Goal: Entertainment & Leisure: Consume media (video, audio)

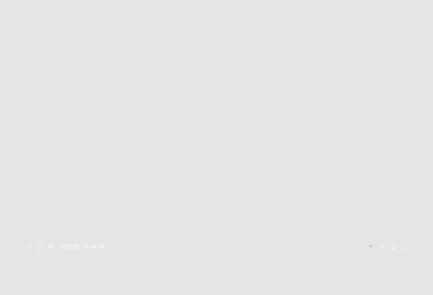
scroll to position [115, 0]
click at [32, 244] on icon "Pause" at bounding box center [29, 247] width 6 height 6
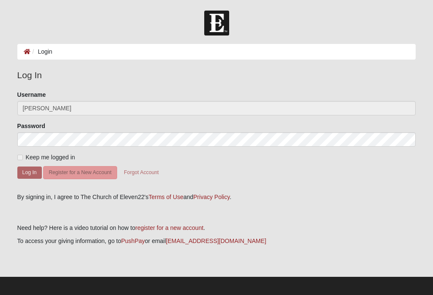
scroll to position [3, 0]
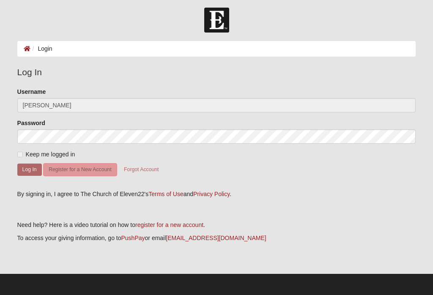
click at [147, 105] on input "[PERSON_NAME]" at bounding box center [216, 105] width 399 height 14
click at [66, 106] on input "[PERSON_NAME]" at bounding box center [216, 105] width 399 height 14
click at [64, 103] on input "S.wilber" at bounding box center [216, 105] width 399 height 14
click at [128, 49] on ol "Login" at bounding box center [216, 49] width 399 height 16
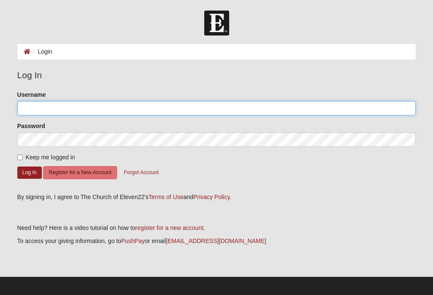
click at [88, 107] on input "Username" at bounding box center [216, 108] width 399 height 14
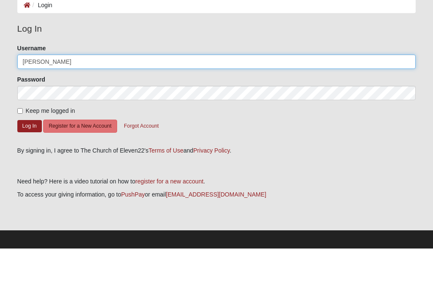
type input "s.wilber"
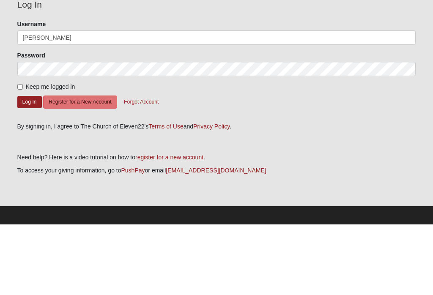
click at [29, 167] on button "Log In" at bounding box center [29, 173] width 25 height 12
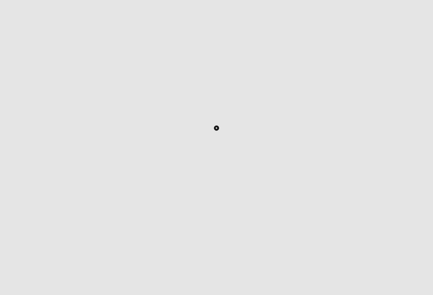
scroll to position [119, 0]
click at [367, 95] on button "Toggle Play Pause" at bounding box center [217, 127] width 387 height 243
click at [46, 243] on button "button" at bounding box center [40, 246] width 11 height 7
click at [46, 236] on button "button" at bounding box center [40, 239] width 11 height 7
click at [331, 57] on button "Toggle Play Pause" at bounding box center [217, 127] width 387 height 243
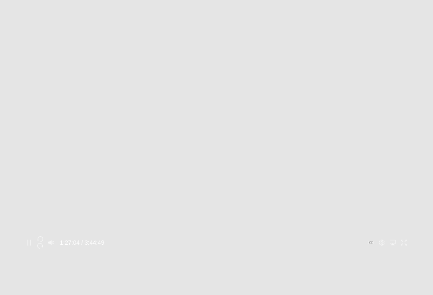
click at [173, 236] on div "1:27:04 / 3:44:49" at bounding box center [217, 243] width 387 height 14
click at [173, 236] on div "1:27:07 / 3:44:49" at bounding box center [217, 243] width 387 height 14
click at [174, 236] on div "1:27:08 / 3:44:49" at bounding box center [217, 243] width 387 height 14
click at [171, 236] on div "1:27:08 / 3:44:49" at bounding box center [217, 243] width 387 height 14
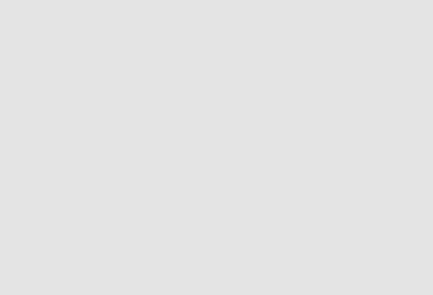
click at [268, 133] on button "Toggle Play Pause" at bounding box center [217, 114] width 387 height 243
click at [180, 223] on div "1:27:22 / 3:44:49" at bounding box center [217, 230] width 387 height 14
click at [171, 223] on div "1:27:24 / 3:44:49" at bounding box center [217, 230] width 387 height 14
click at [174, 223] on div "1:32:57 / 3:44:49" at bounding box center [217, 230] width 387 height 14
click at [187, 223] on div at bounding box center [217, 223] width 387 height 0
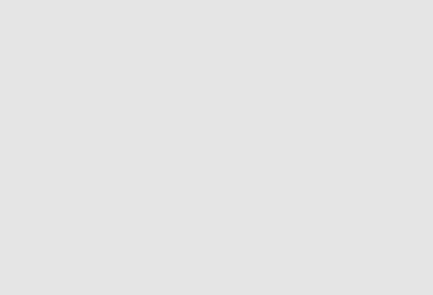
click at [326, 88] on button "Toggle Play Pause" at bounding box center [217, 114] width 387 height 243
click at [54, 227] on icon "Volume Mute Unmute Toggle" at bounding box center [51, 230] width 6 height 6
click at [100, 229] on input "Volume" at bounding box center [80, 230] width 40 height 2
click at [57, 226] on button "Volume Mute Unmute Toggle" at bounding box center [51, 229] width 11 height 7
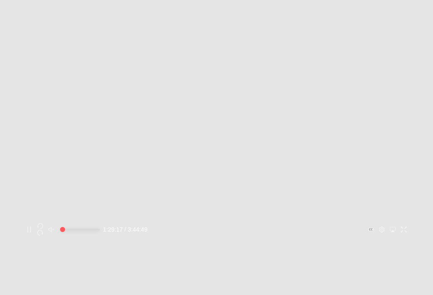
click at [57, 226] on button "Volume Mute Unmute Toggle" at bounding box center [51, 229] width 11 height 7
type input "1"
